Goal: Information Seeking & Learning: Learn about a topic

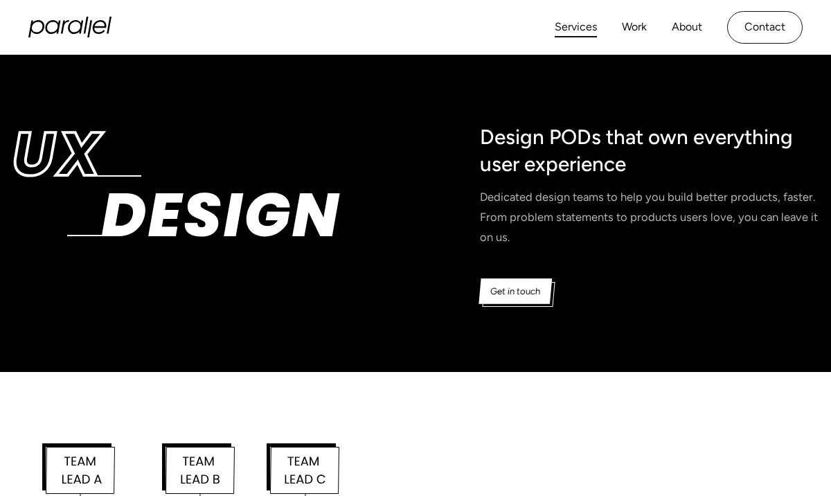
click at [570, 29] on link "Services" at bounding box center [576, 27] width 42 height 20
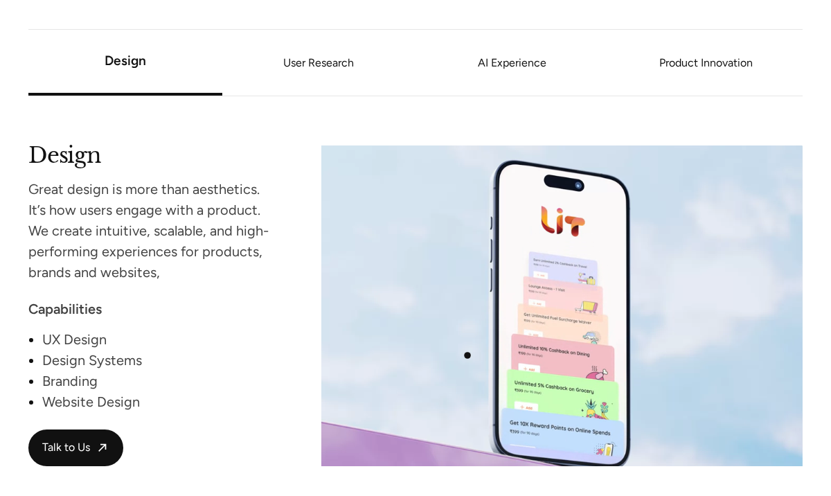
scroll to position [1182, 0]
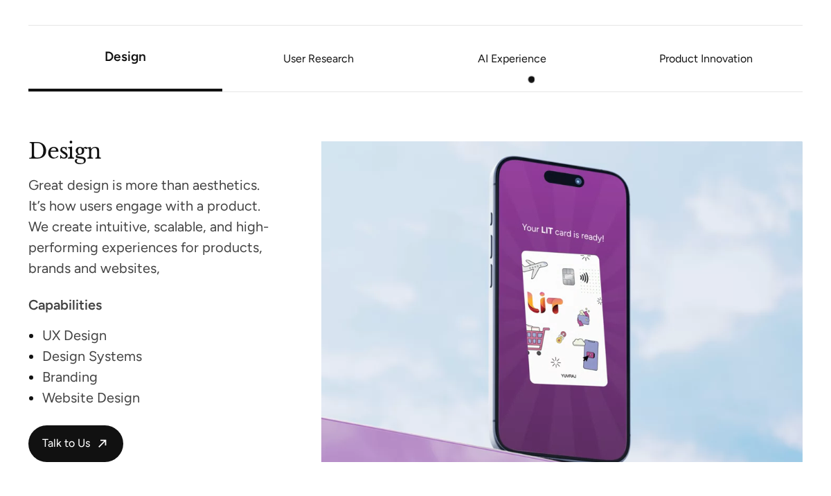
click at [526, 73] on li "AI Experience" at bounding box center [512, 58] width 193 height 51
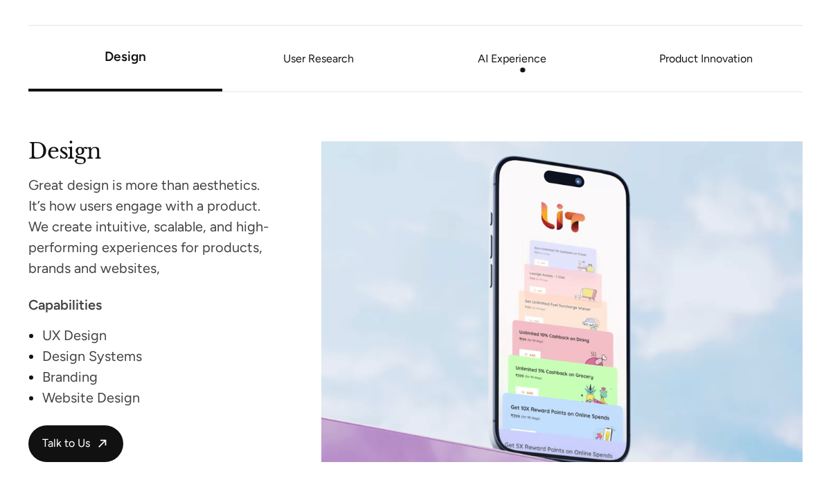
click at [513, 61] on link "AI Experience" at bounding box center [512, 59] width 193 height 8
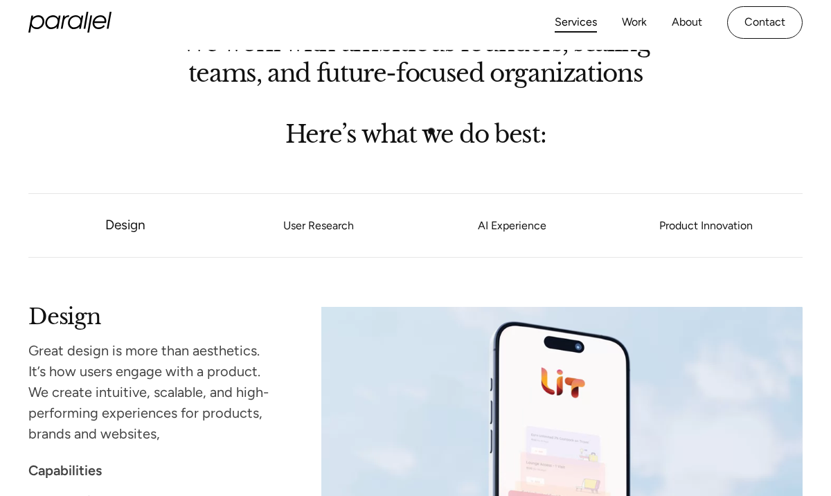
scroll to position [0, 0]
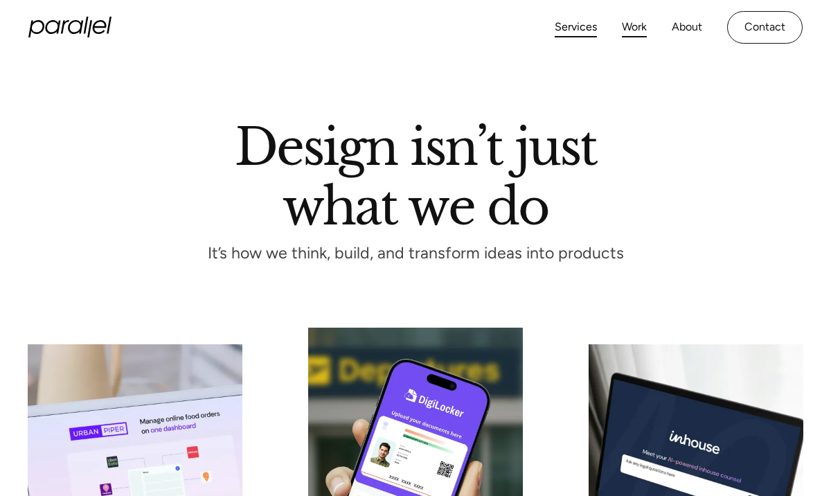
click at [634, 27] on link "Work" at bounding box center [634, 27] width 25 height 20
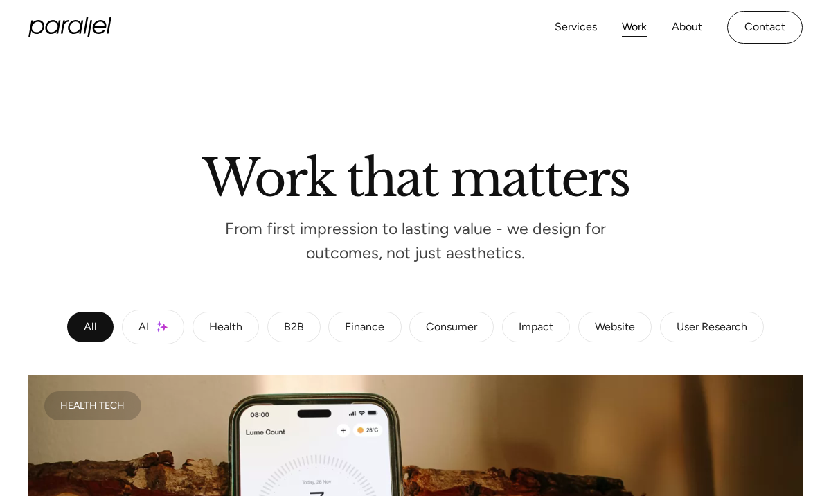
click at [639, 31] on link "Work" at bounding box center [634, 27] width 25 height 20
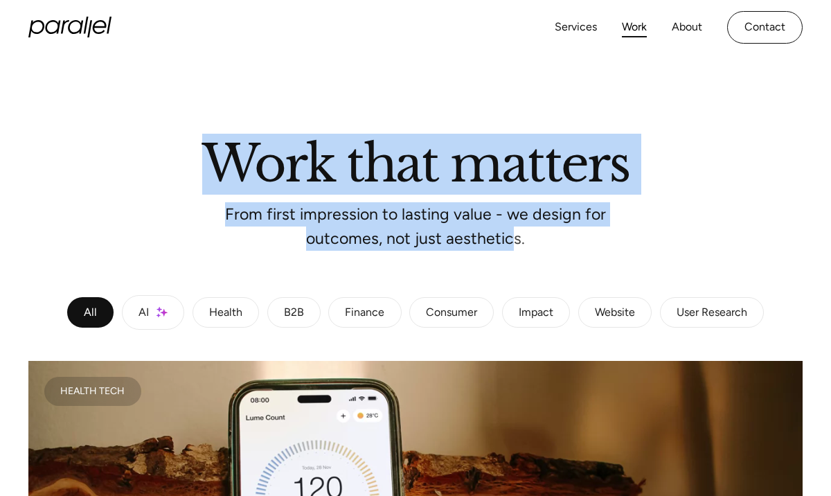
drag, startPoint x: 214, startPoint y: 159, endPoint x: 506, endPoint y: 232, distance: 300.5
click at [506, 233] on div "Work that matters From first impression to lasting value - we design for outcom…" at bounding box center [415, 192] width 774 height 104
drag, startPoint x: 556, startPoint y: 241, endPoint x: 224, endPoint y: 161, distance: 342.0
click at [224, 161] on div "Work that matters From first impression to lasting value - we design for outcom…" at bounding box center [415, 192] width 774 height 104
drag, startPoint x: 213, startPoint y: 161, endPoint x: 518, endPoint y: 247, distance: 316.4
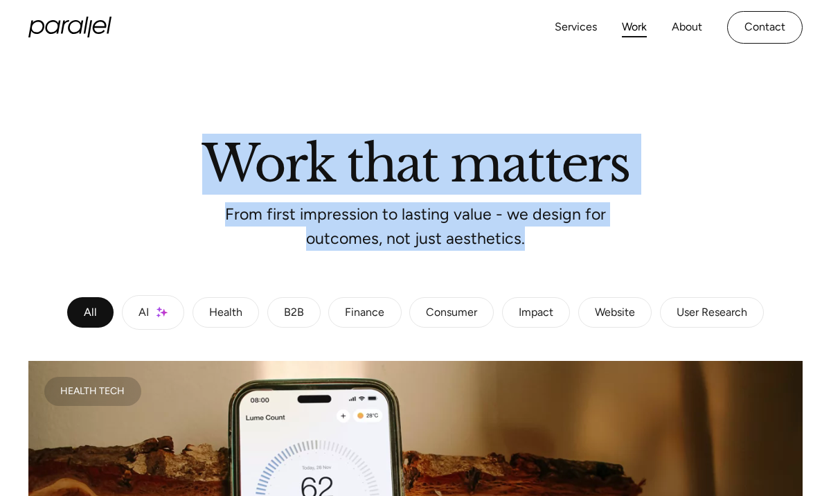
click at [518, 247] on section "Work that matters From first impression to lasting value - we design for outcom…" at bounding box center [415, 167] width 831 height 255
drag, startPoint x: 438, startPoint y: 212, endPoint x: 184, endPoint y: 136, distance: 265.2
click at [184, 136] on section "Work that matters From first impression to lasting value - we design for outcom…" at bounding box center [415, 167] width 831 height 255
drag, startPoint x: 208, startPoint y: 158, endPoint x: 488, endPoint y: 278, distance: 303.8
click at [493, 278] on section "Work that matters From first impression to lasting value - we design for outcom…" at bounding box center [415, 167] width 831 height 255
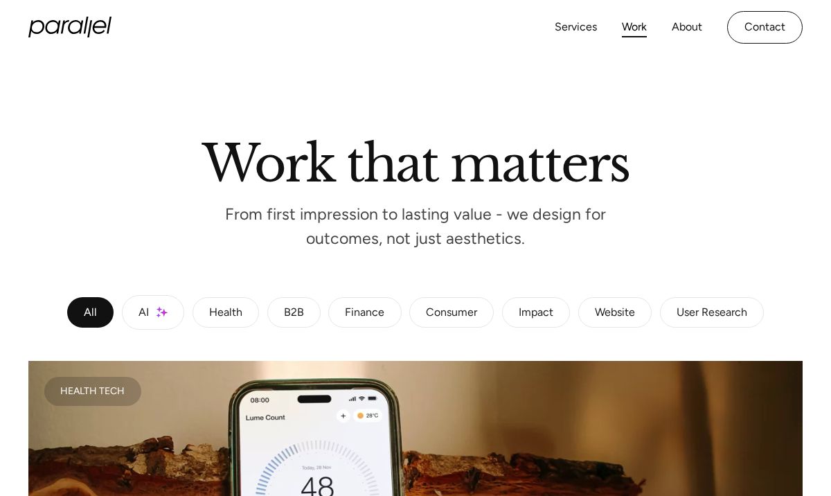
click at [540, 256] on div at bounding box center [415, 269] width 831 height 51
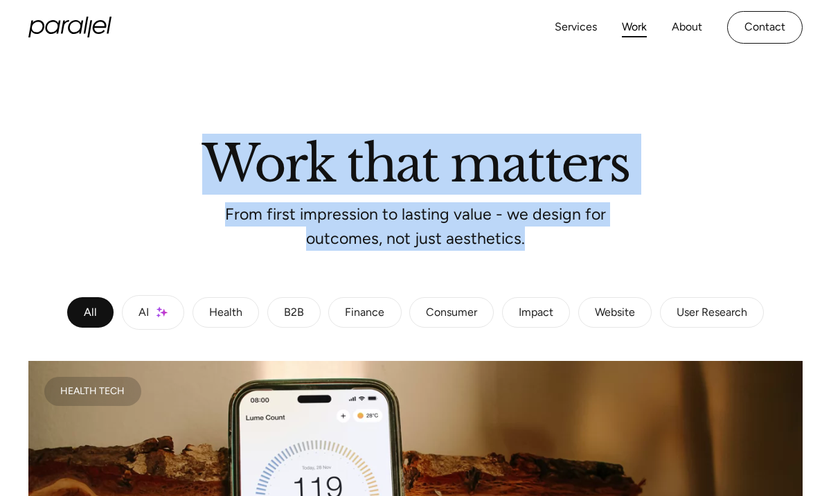
drag, startPoint x: 539, startPoint y: 247, endPoint x: 218, endPoint y: 172, distance: 329.3
click at [218, 172] on section "Work that matters From first impression to lasting value - we design for outcom…" at bounding box center [415, 167] width 831 height 255
drag, startPoint x: 215, startPoint y: 168, endPoint x: 562, endPoint y: 264, distance: 360.8
click at [564, 264] on section "Work that matters From first impression to lasting value - we design for outcom…" at bounding box center [415, 167] width 831 height 255
click at [536, 253] on div at bounding box center [415, 269] width 831 height 51
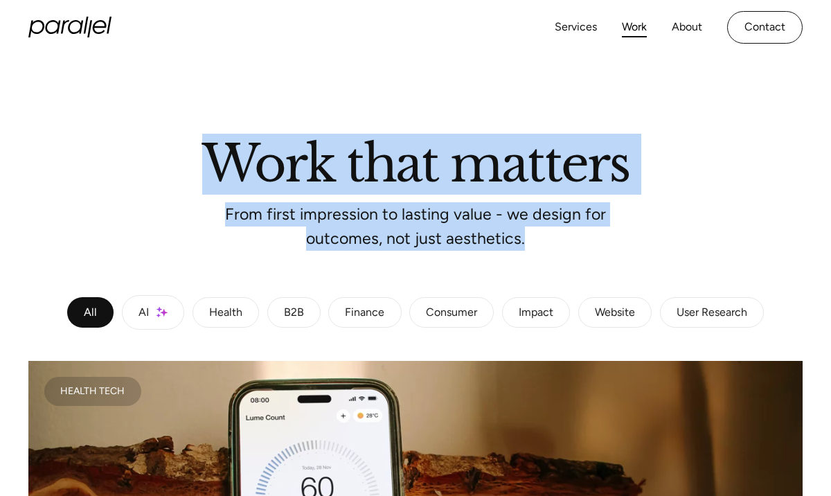
drag, startPoint x: 297, startPoint y: 150, endPoint x: 128, endPoint y: 103, distance: 175.3
click at [128, 103] on section "Work that matters From first impression to lasting value - we design for outcom…" at bounding box center [415, 167] width 831 height 255
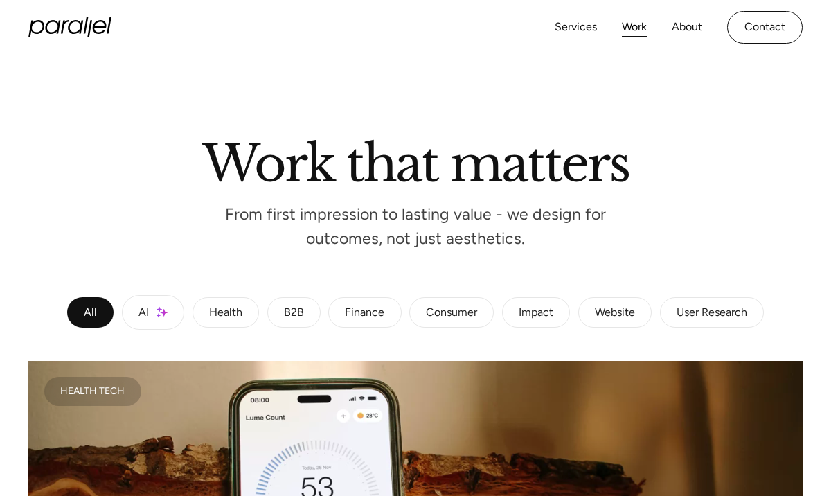
click at [191, 115] on div at bounding box center [415, 90] width 831 height 100
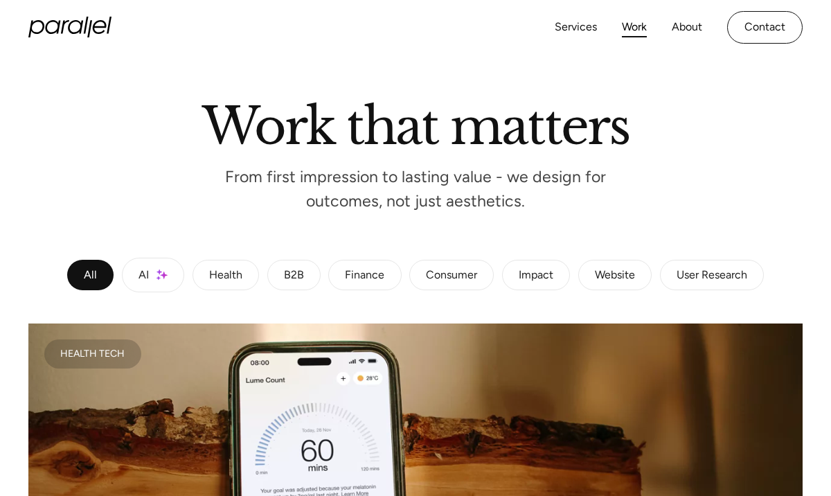
scroll to position [0, 0]
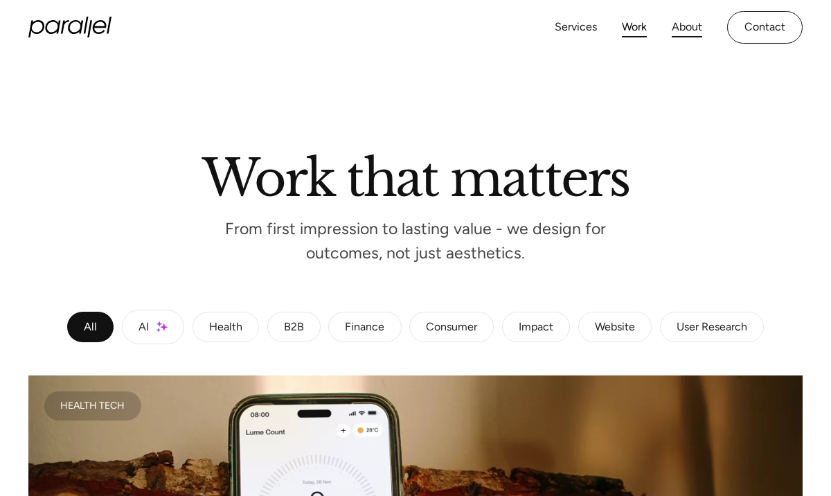
click at [680, 26] on link "About" at bounding box center [687, 27] width 30 height 20
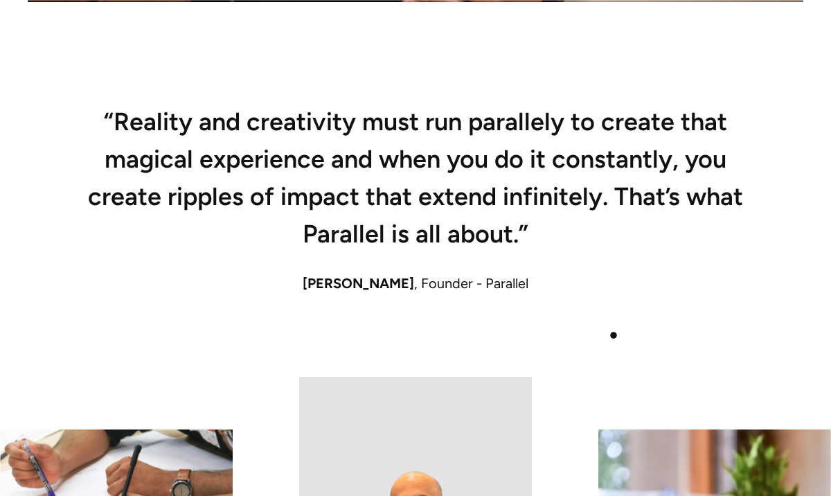
scroll to position [1029, 0]
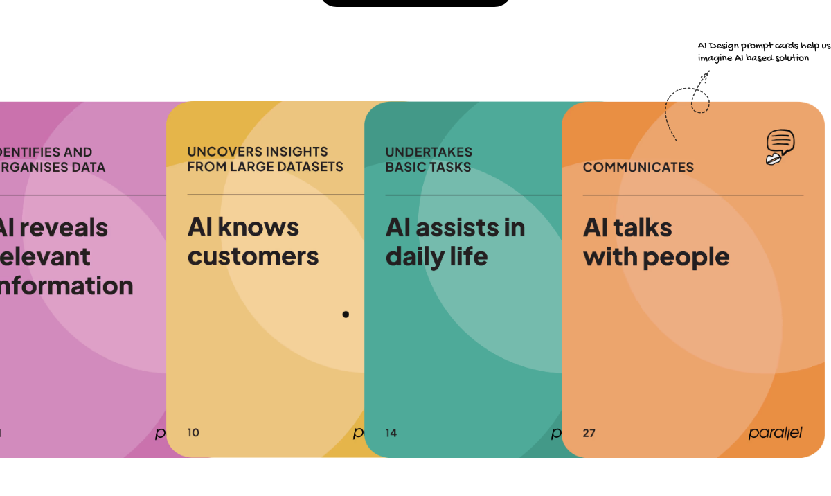
scroll to position [368, 0]
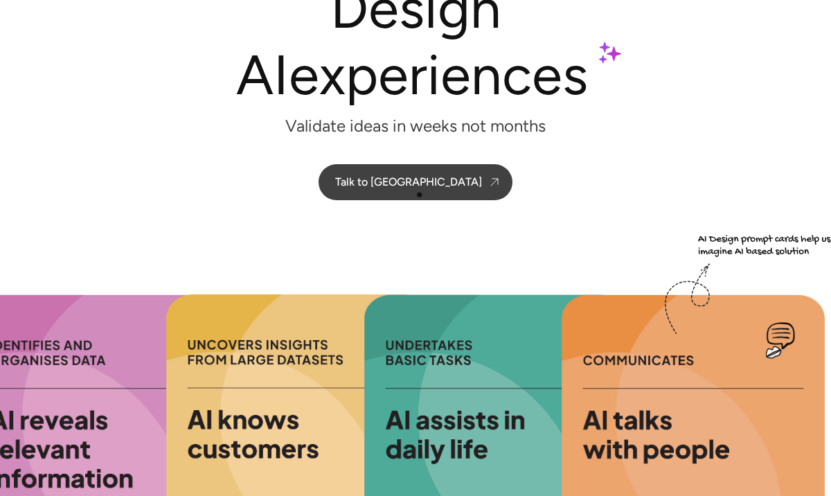
click at [418, 192] on link "Talk to us" at bounding box center [416, 182] width 194 height 36
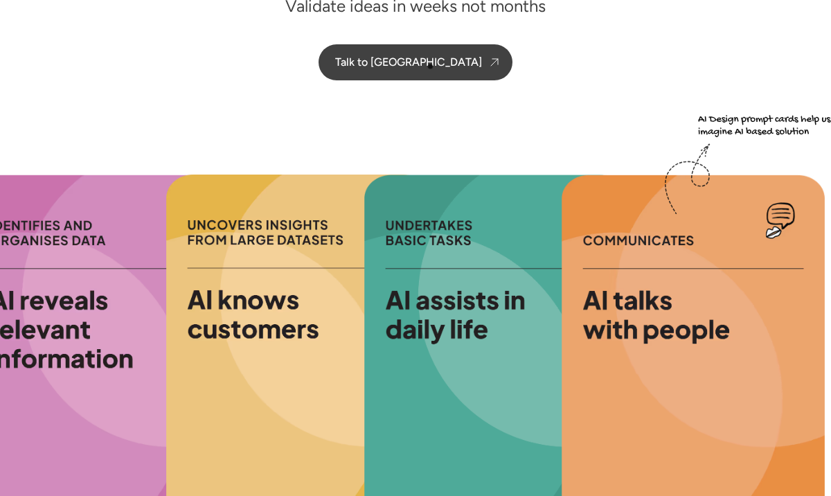
scroll to position [294, 0]
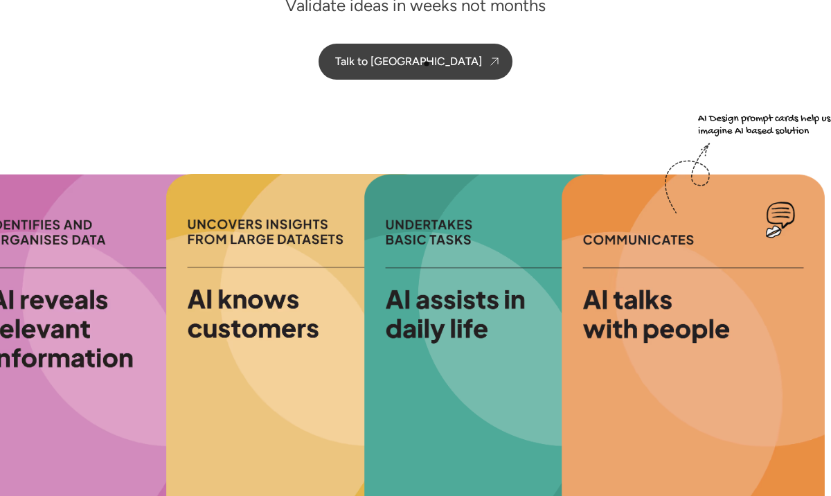
click at [427, 64] on div "Talk to us" at bounding box center [408, 61] width 147 height 13
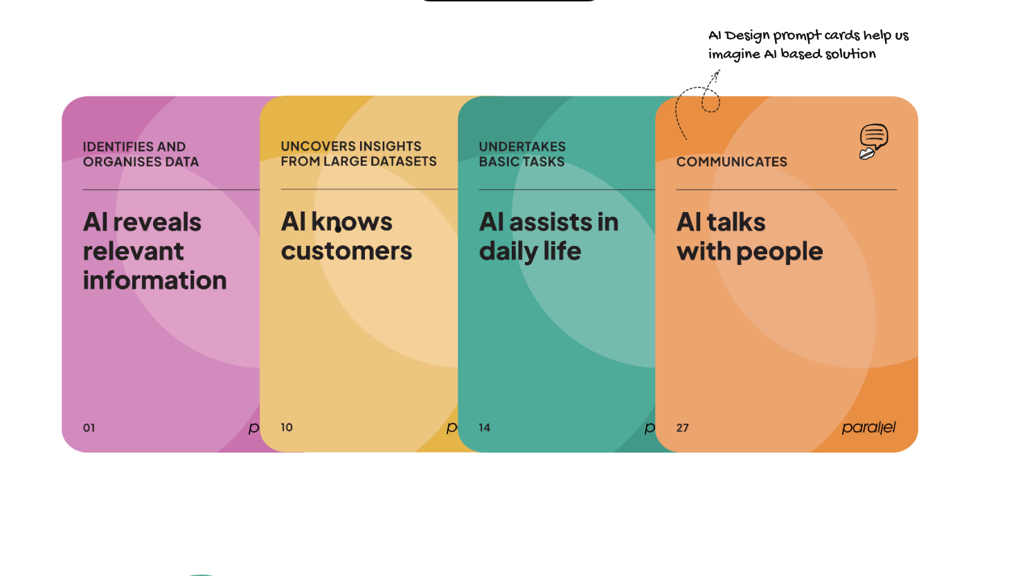
scroll to position [373, 0]
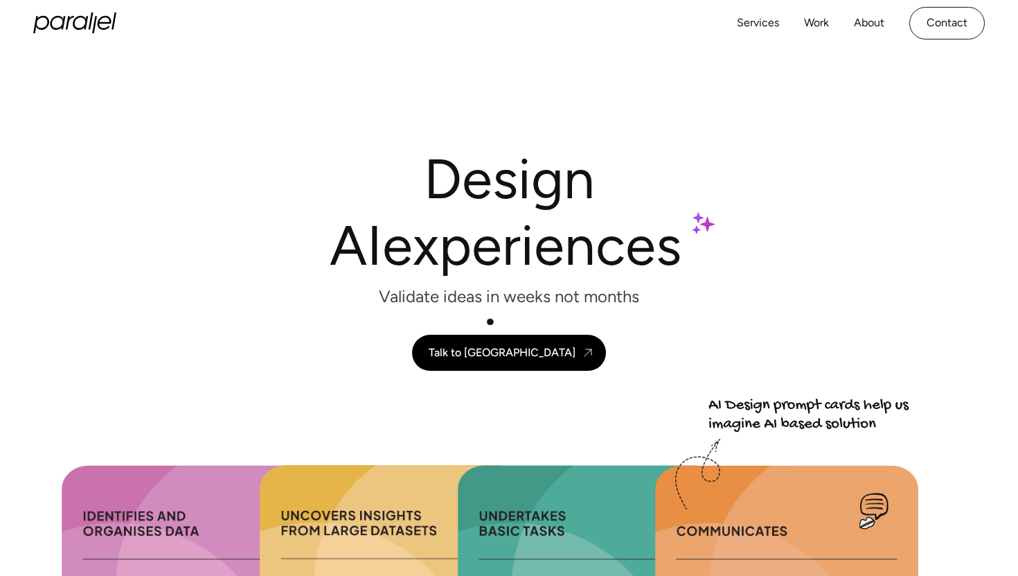
click at [488, 321] on div "Design AI experiences Validate ideas in weeks not months Talk to us" at bounding box center [509, 257] width 942 height 225
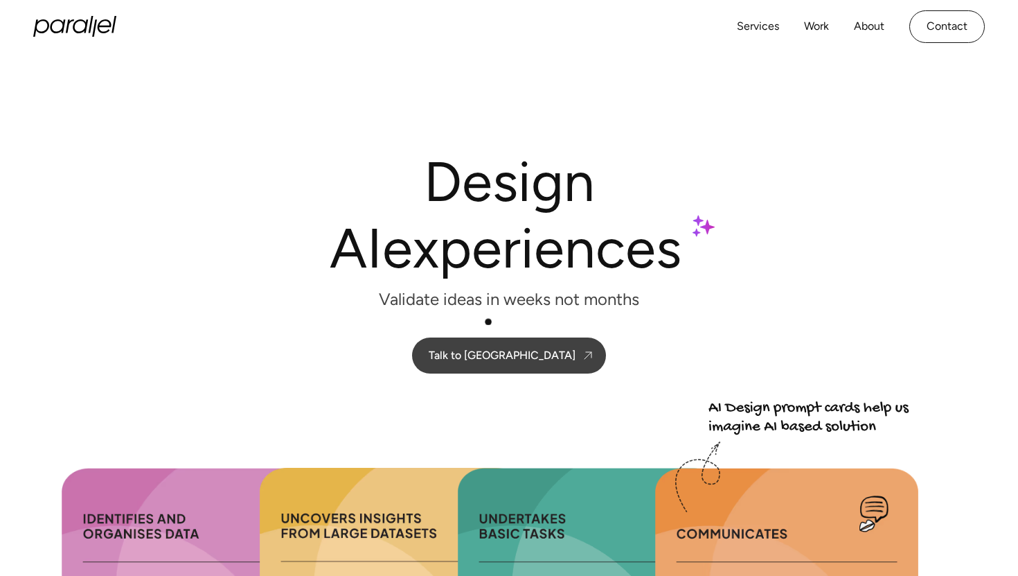
scroll to position [0, 0]
click at [490, 350] on div "Talk to us" at bounding box center [502, 355] width 147 height 13
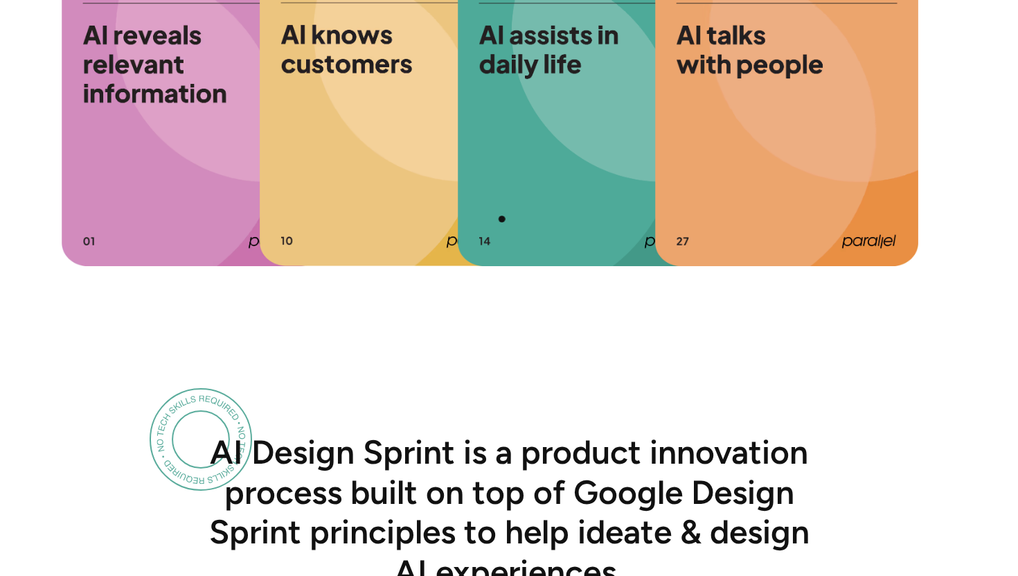
click at [551, 199] on img at bounding box center [589, 87] width 263 height 357
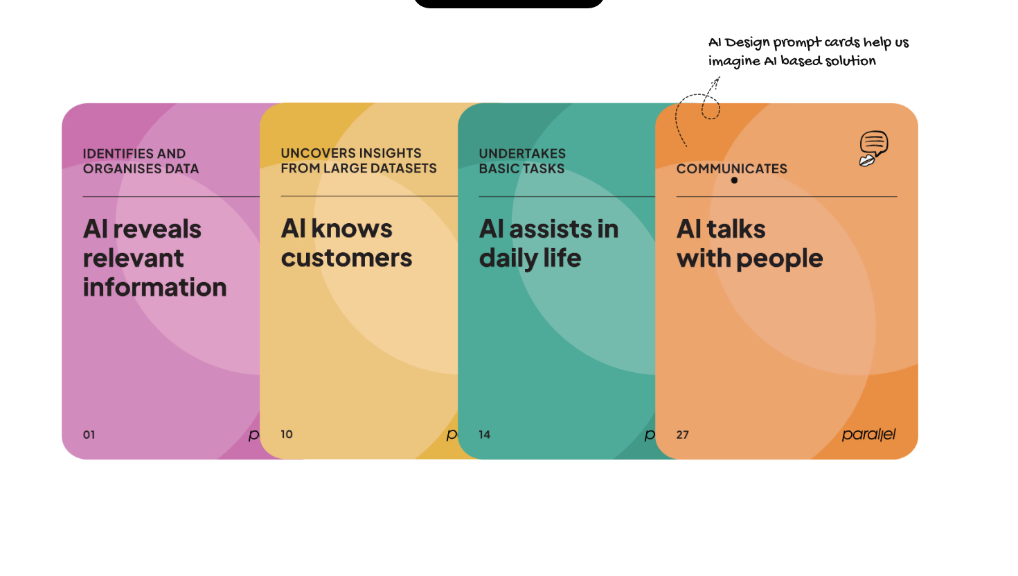
click at [765, 177] on img at bounding box center [786, 281] width 263 height 357
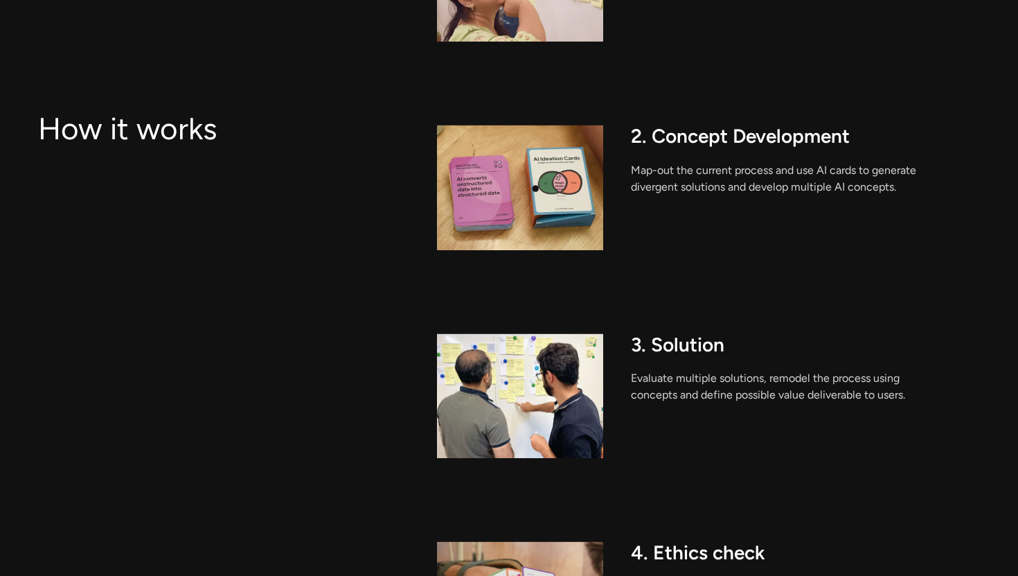
scroll to position [1512, 0]
click at [568, 175] on img at bounding box center [520, 186] width 166 height 125
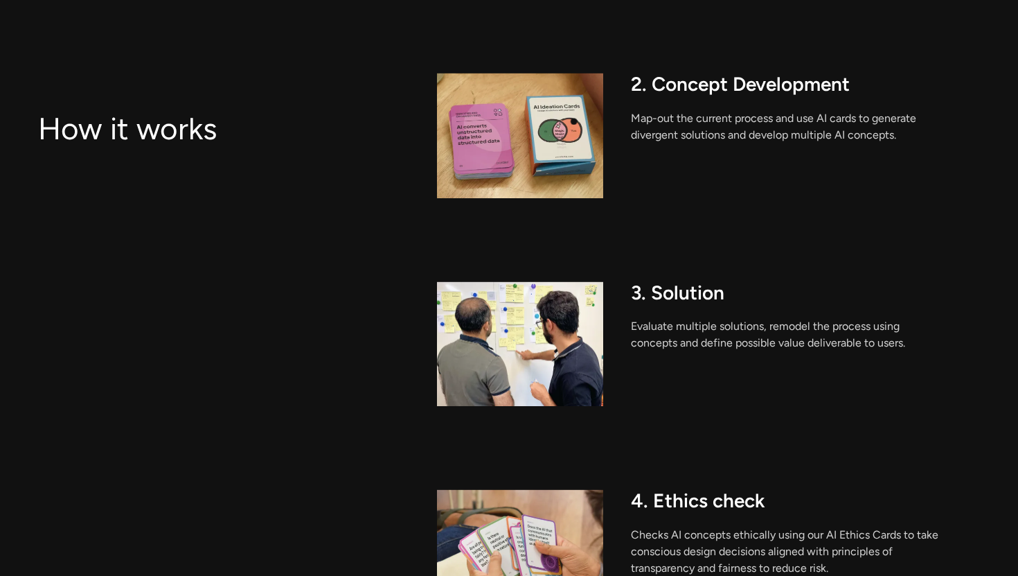
scroll to position [1564, 0]
click at [666, 118] on p "Map-out the current process and use AI cards to generate divergent solutions an…" at bounding box center [786, 125] width 310 height 33
click at [534, 173] on img at bounding box center [520, 134] width 166 height 125
click at [535, 173] on img at bounding box center [520, 134] width 166 height 125
click at [510, 136] on img at bounding box center [520, 134] width 166 height 125
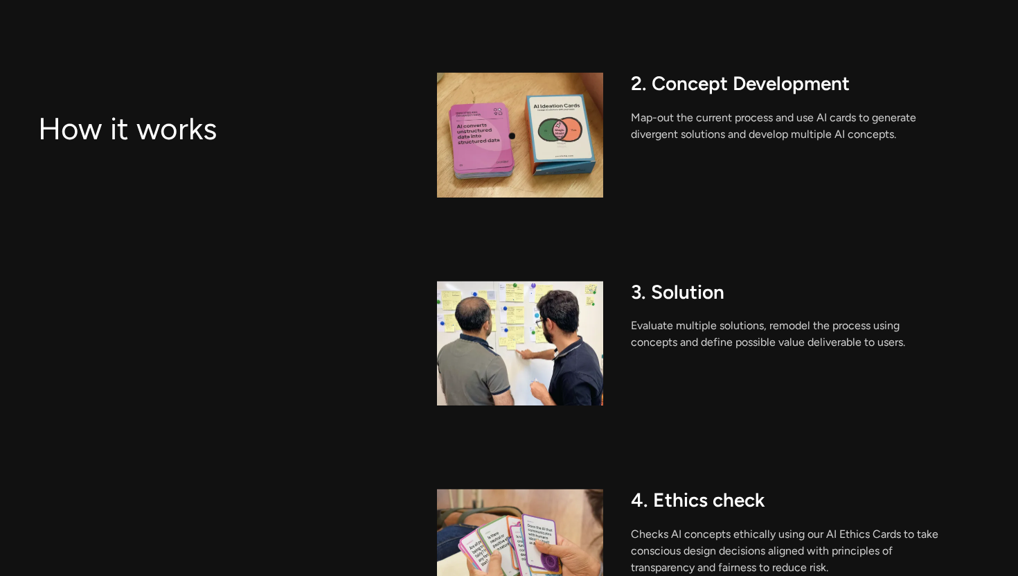
click at [510, 136] on img at bounding box center [520, 134] width 166 height 125
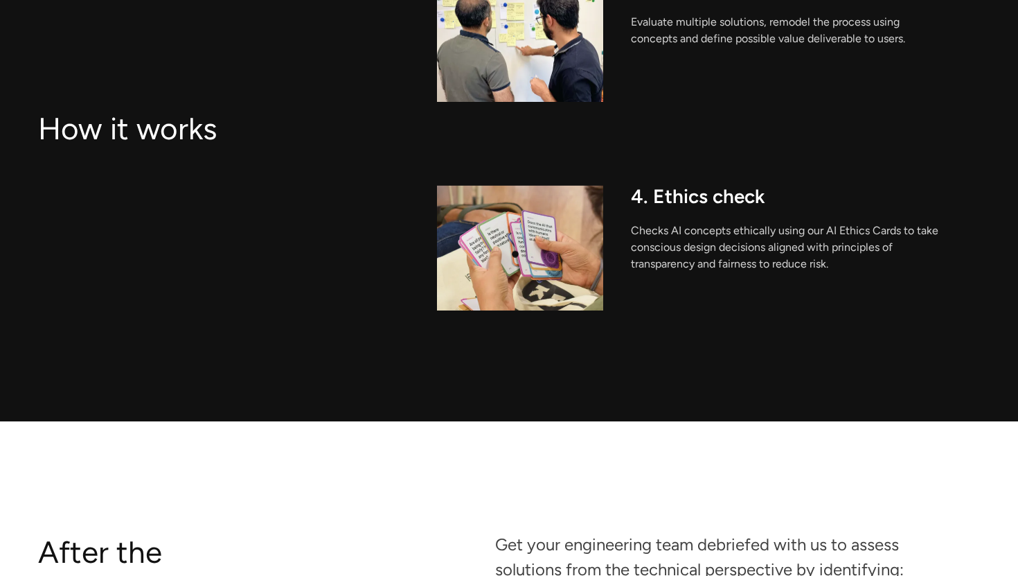
scroll to position [1868, 0]
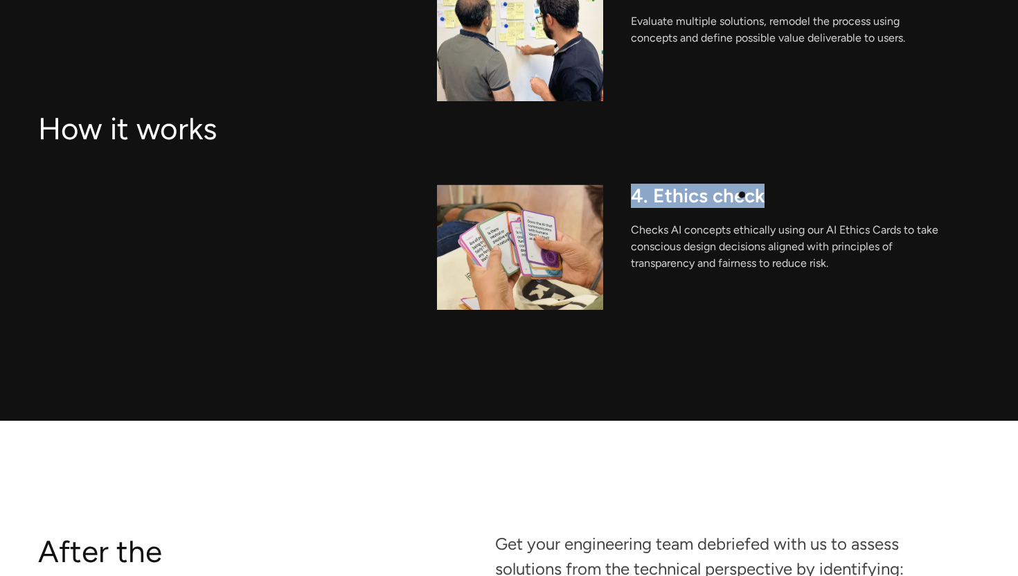
drag, startPoint x: 640, startPoint y: 200, endPoint x: 765, endPoint y: 191, distance: 125.0
click at [765, 192] on h3 "4. Ethics check" at bounding box center [805, 196] width 349 height 24
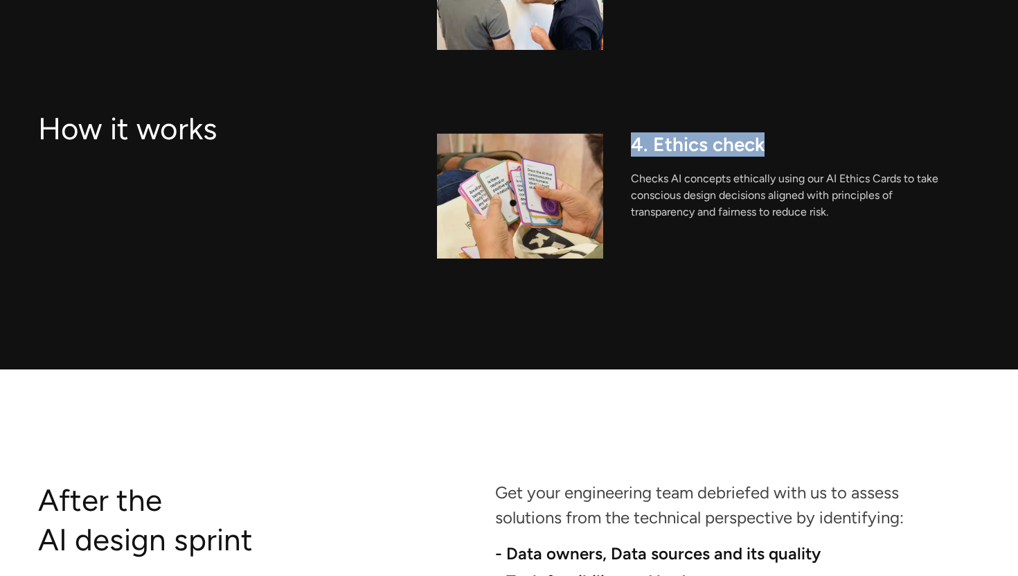
scroll to position [1920, 0]
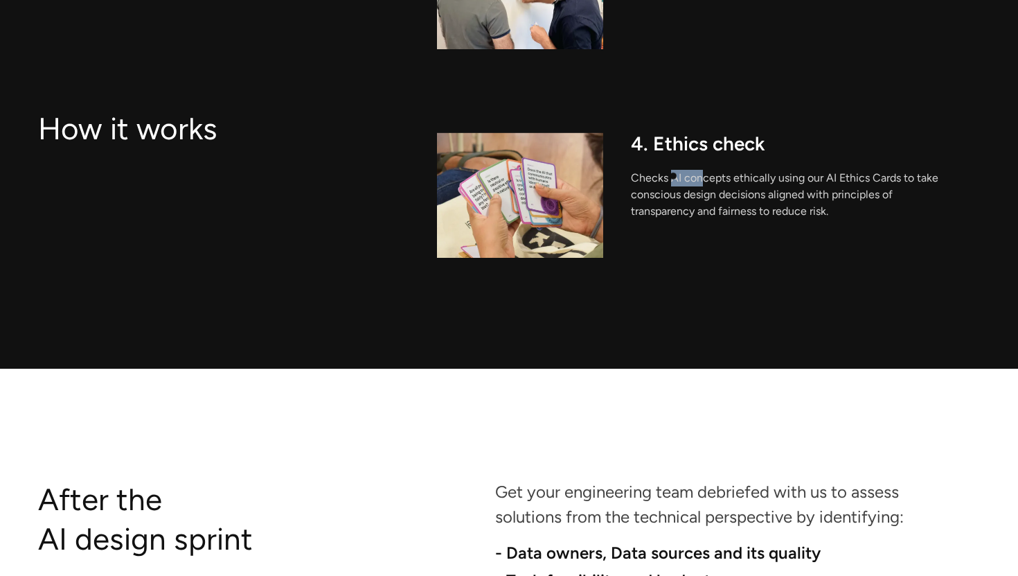
drag, startPoint x: 673, startPoint y: 176, endPoint x: 704, endPoint y: 176, distance: 31.2
click at [704, 176] on p "Checks AI concepts ethically using our AI Ethics Cards to take conscious design…" at bounding box center [786, 195] width 310 height 50
click at [640, 226] on div "4. Ethics check Checks AI concepts ethically using our AI Ethics Cards to take …" at bounding box center [805, 194] width 349 height 125
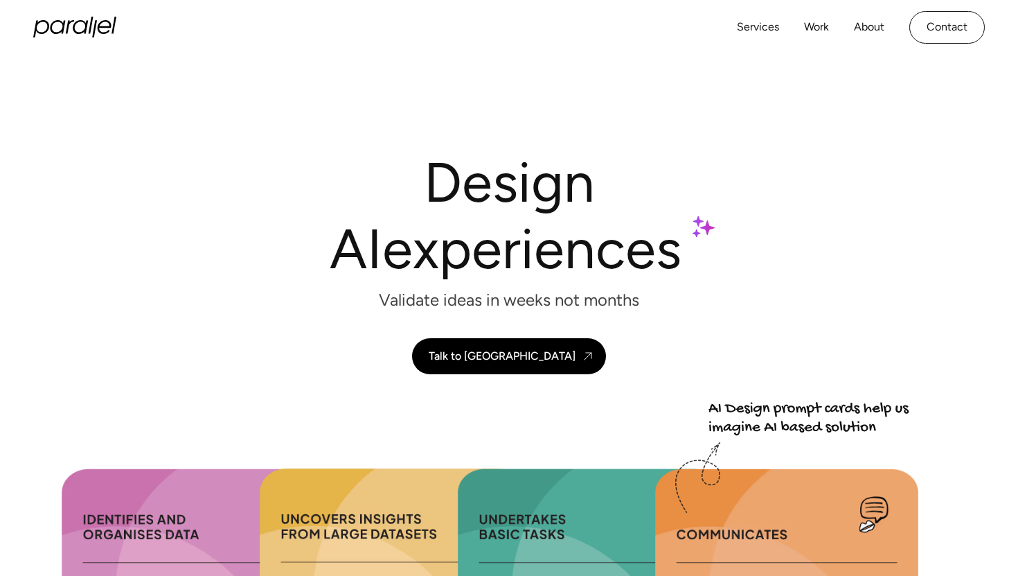
scroll to position [0, 0]
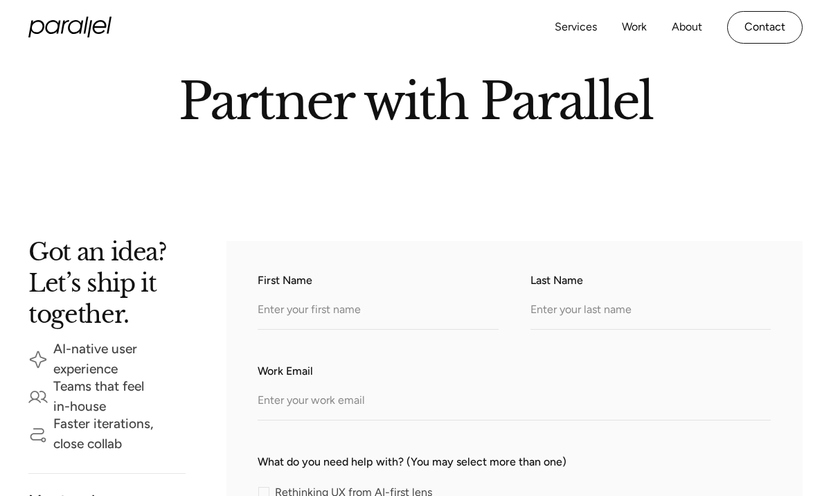
scroll to position [107, 0]
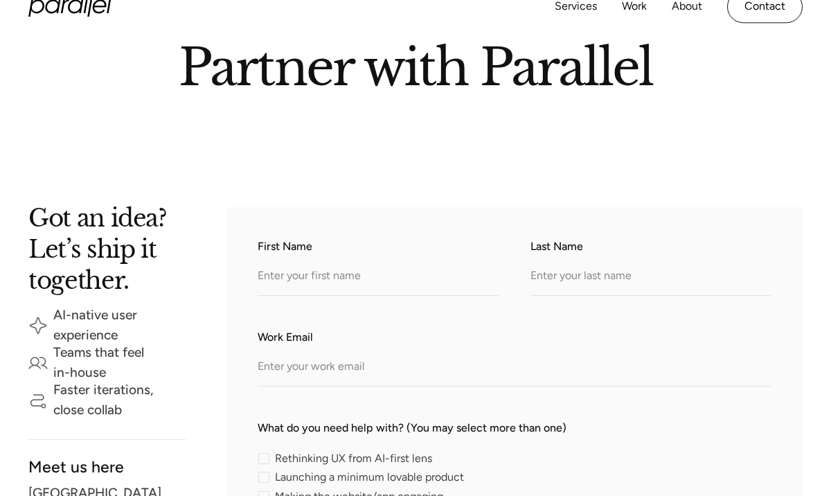
scroll to position [71, 0]
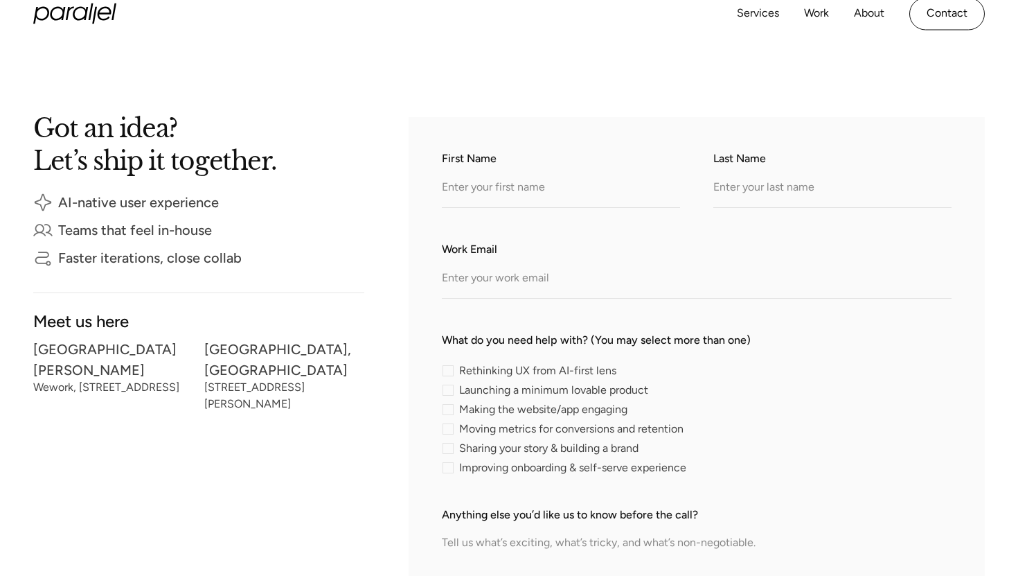
scroll to position [224, 0]
